Goal: Task Accomplishment & Management: Manage account settings

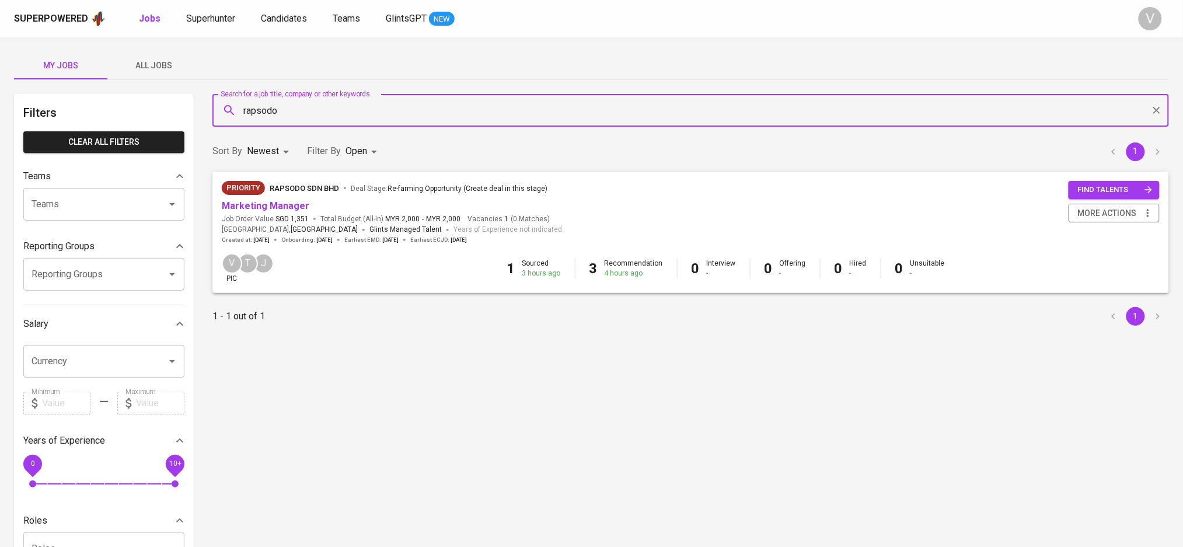
click at [68, 58] on span "My Jobs" at bounding box center [60, 65] width 79 height 15
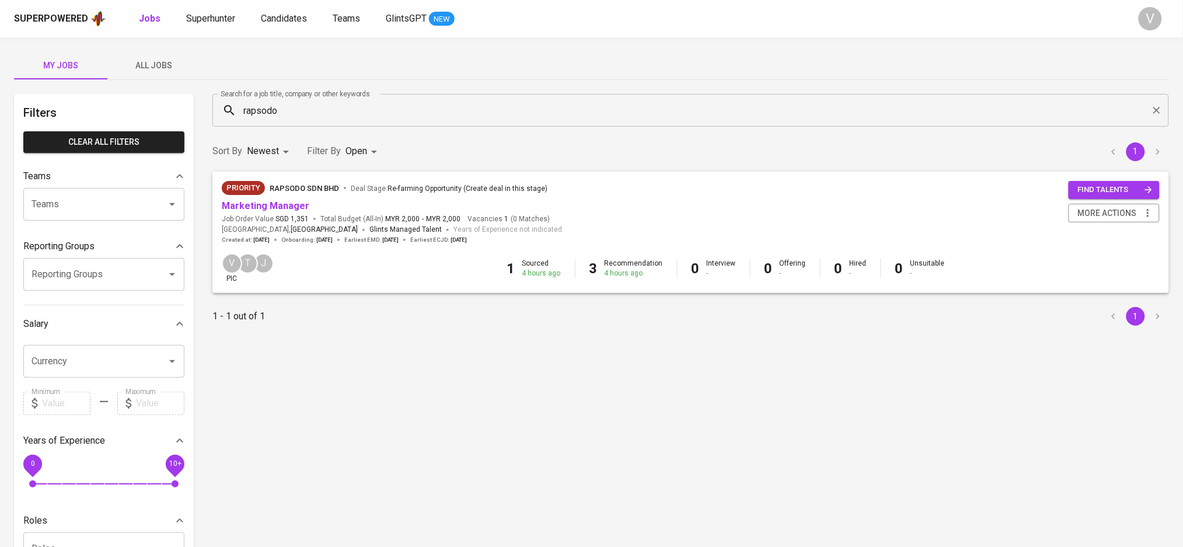
click at [150, 13] on b "Jobs" at bounding box center [150, 18] width 22 height 11
click at [75, 65] on span "My Jobs" at bounding box center [60, 65] width 79 height 15
click at [281, 107] on input "rapsodo" at bounding box center [694, 110] width 906 height 22
type input "OPEN"
